Goal: Task Accomplishment & Management: Understand process/instructions

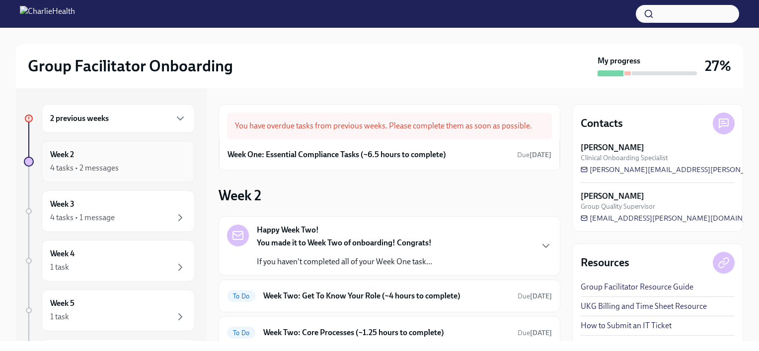
click at [137, 177] on div "Week 2 4 tasks • 2 messages" at bounding box center [118, 162] width 153 height 42
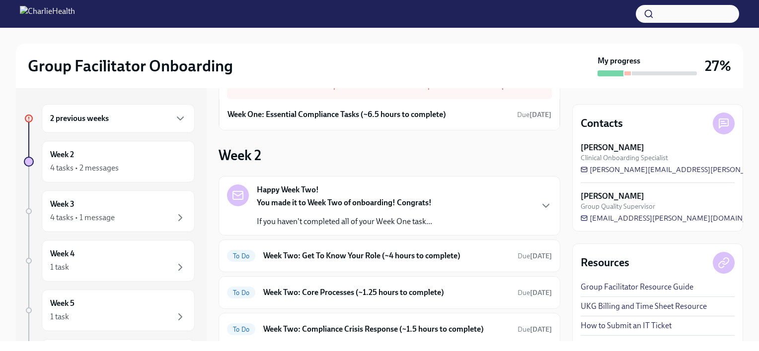
scroll to position [137, 0]
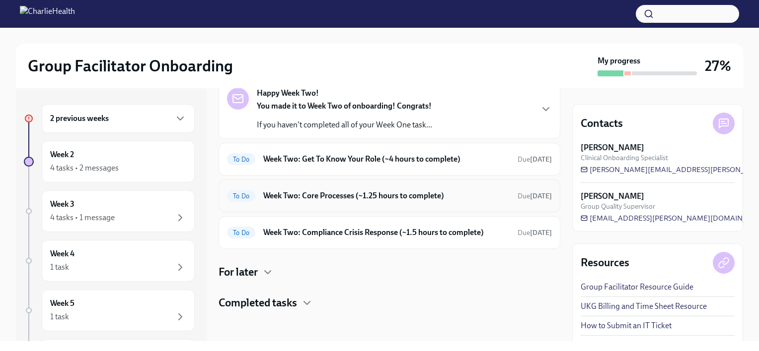
click at [380, 205] on div "To Do Week Two: Core Processes (~1.25 hours to complete) Due [DATE]" at bounding box center [389, 196] width 342 height 33
click at [139, 170] on div "4 tasks • 2 messages" at bounding box center [118, 168] width 136 height 12
click at [137, 120] on div "2 previous weeks" at bounding box center [118, 119] width 136 height 12
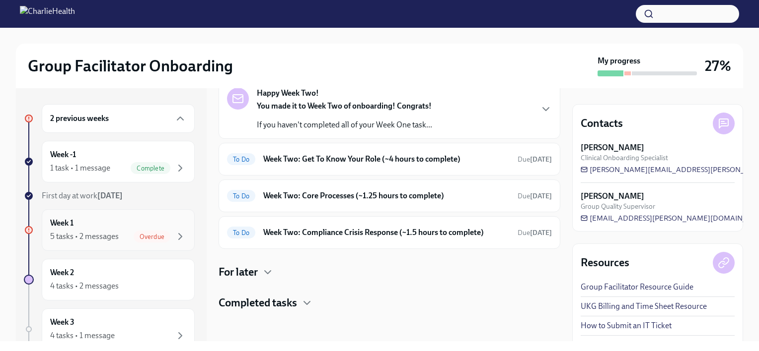
click at [134, 226] on div "Week 1 5 tasks • 2 messages Overdue" at bounding box center [118, 230] width 136 height 25
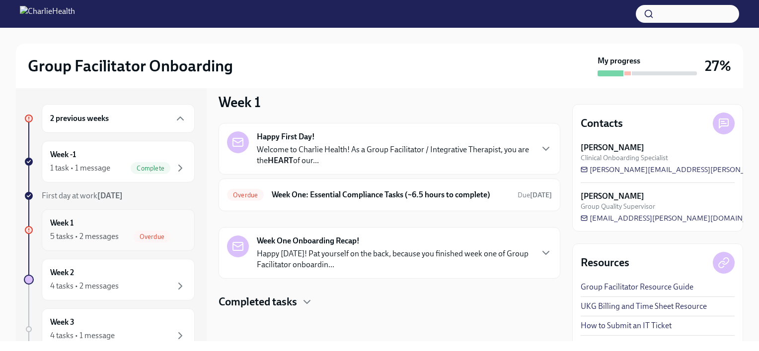
scroll to position [20, 0]
click at [316, 206] on div "Overdue Week One: Essential Compliance Tasks (~6.5 hours to complete) Due [DATE]" at bounding box center [389, 195] width 342 height 33
click at [453, 190] on h6 "Week One: Essential Compliance Tasks (~6.5 hours to complete)" at bounding box center [391, 195] width 238 height 11
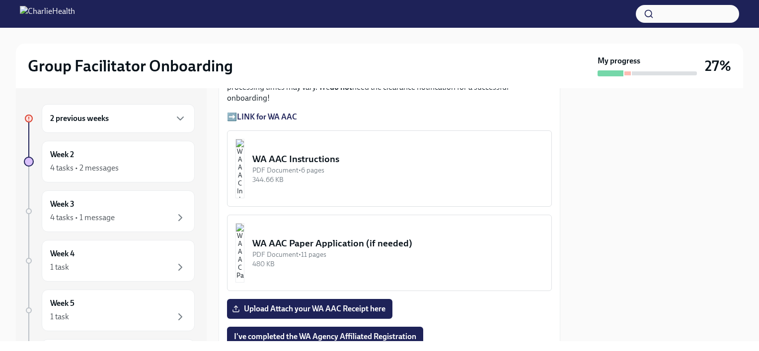
scroll to position [894, 0]
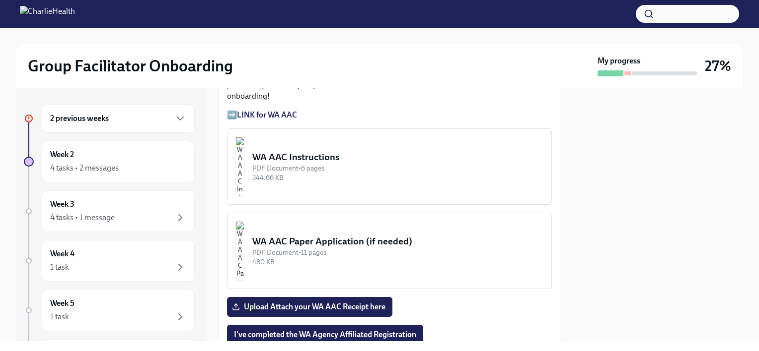
click at [361, 235] on div "WA AAC Paper Application (if needed)" at bounding box center [397, 241] width 291 height 13
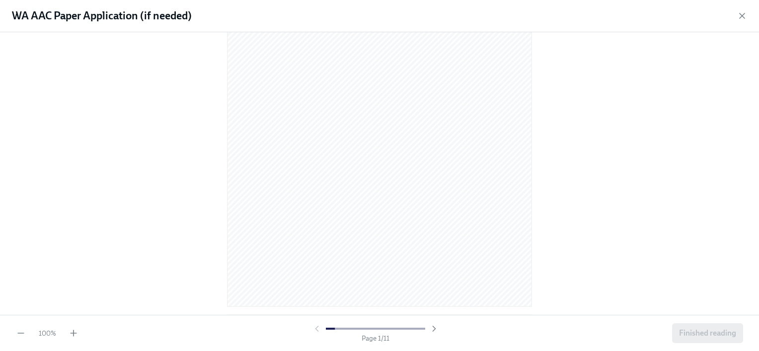
scroll to position [149, 0]
